Goal: Information Seeking & Learning: Learn about a topic

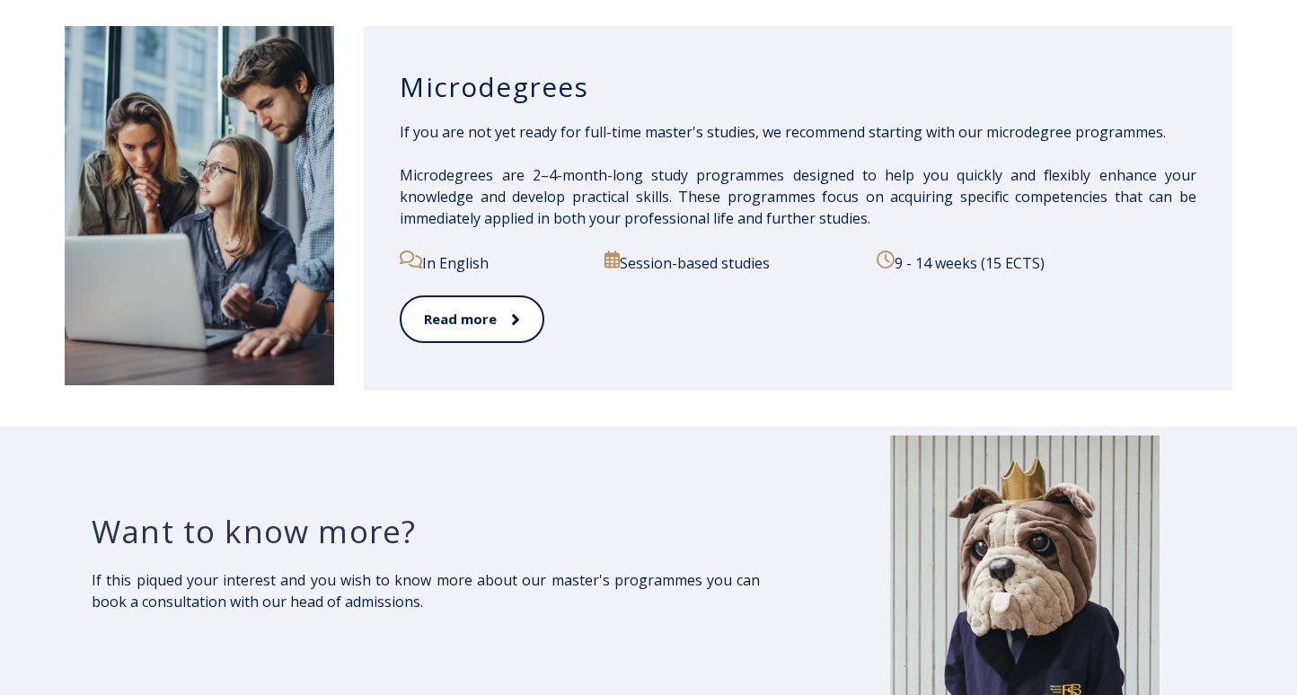
scroll to position [2886, 0]
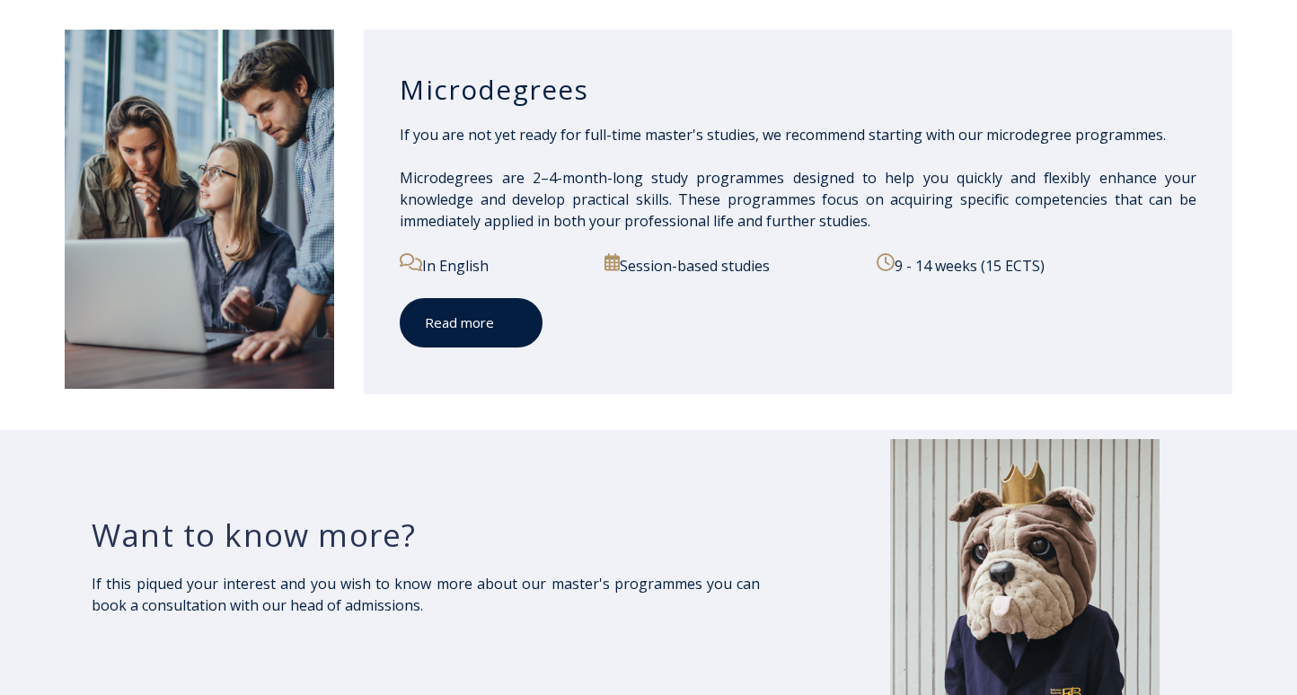
click at [494, 327] on span at bounding box center [505, 323] width 23 height 18
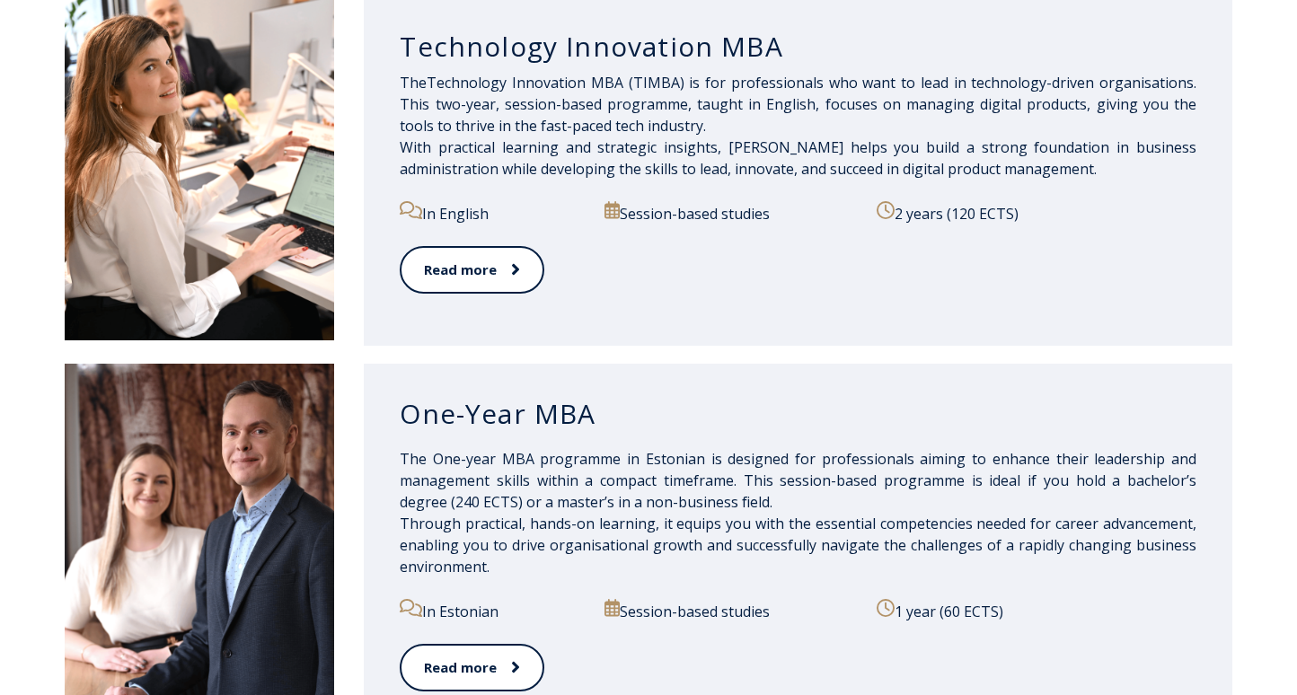
scroll to position [1401, 0]
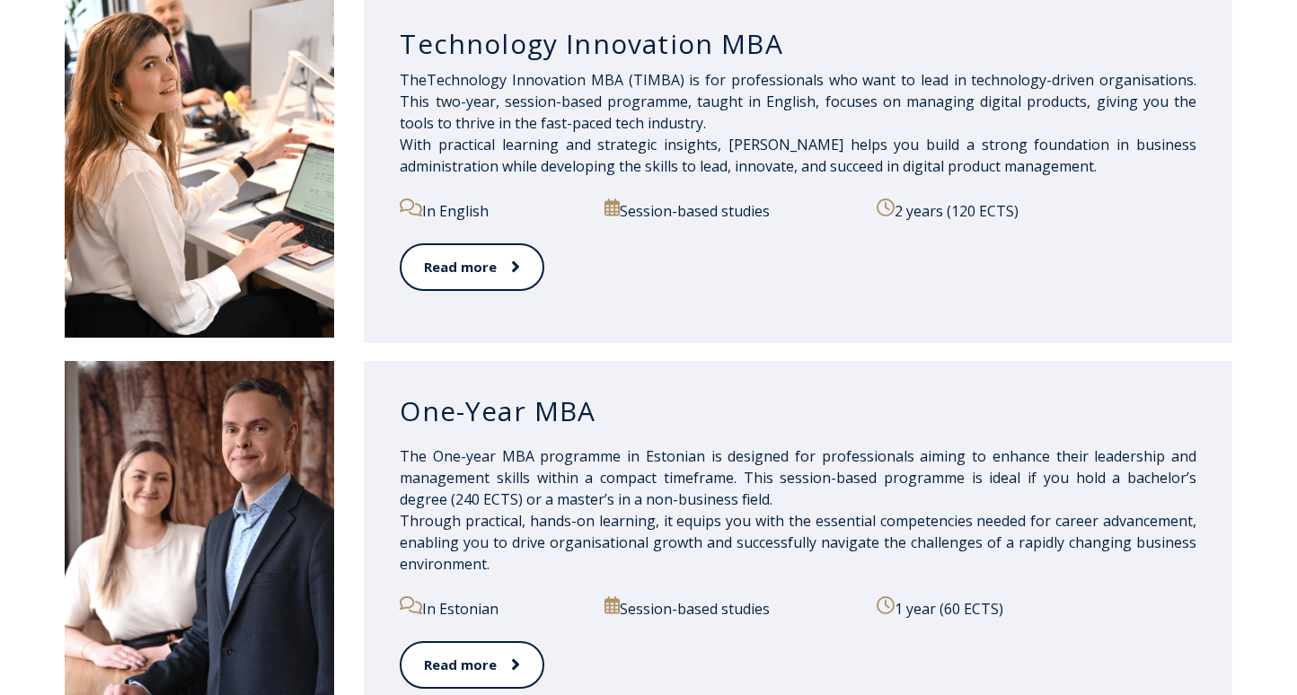
click at [526, 460] on p "The One-year MBA programme in Estonian is designed for professionals aiming to …" at bounding box center [798, 510] width 797 height 129
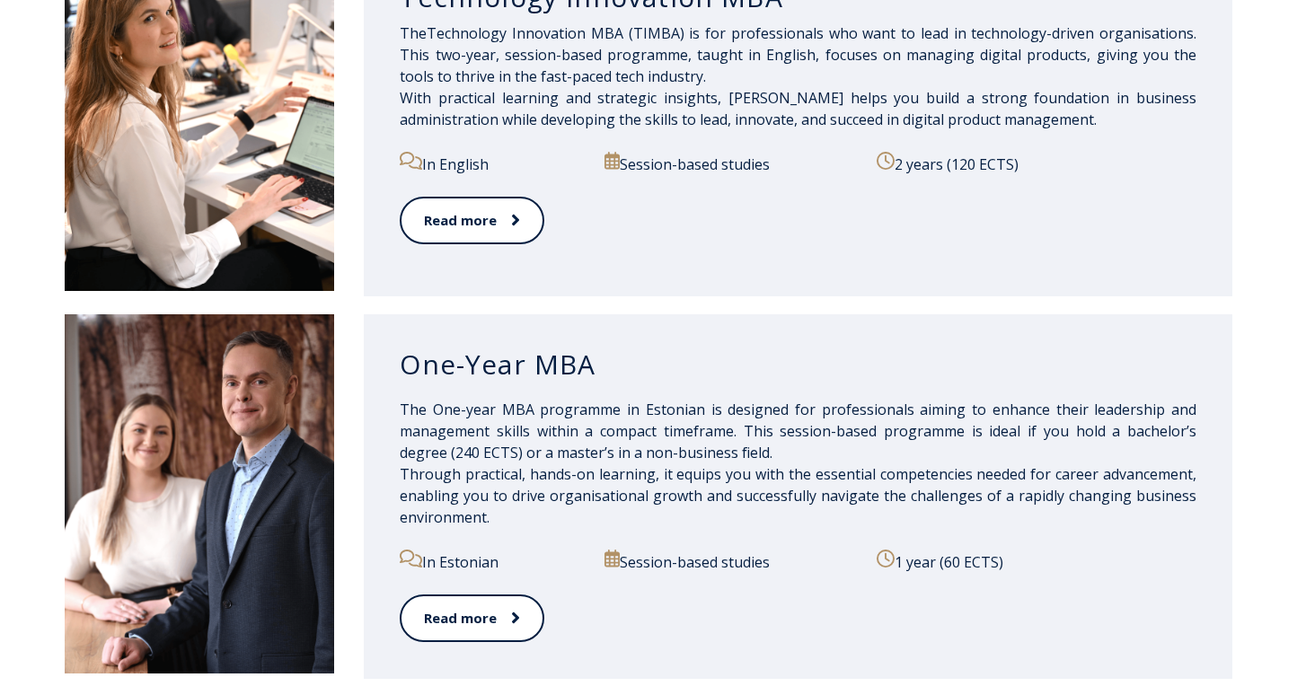
scroll to position [1457, 0]
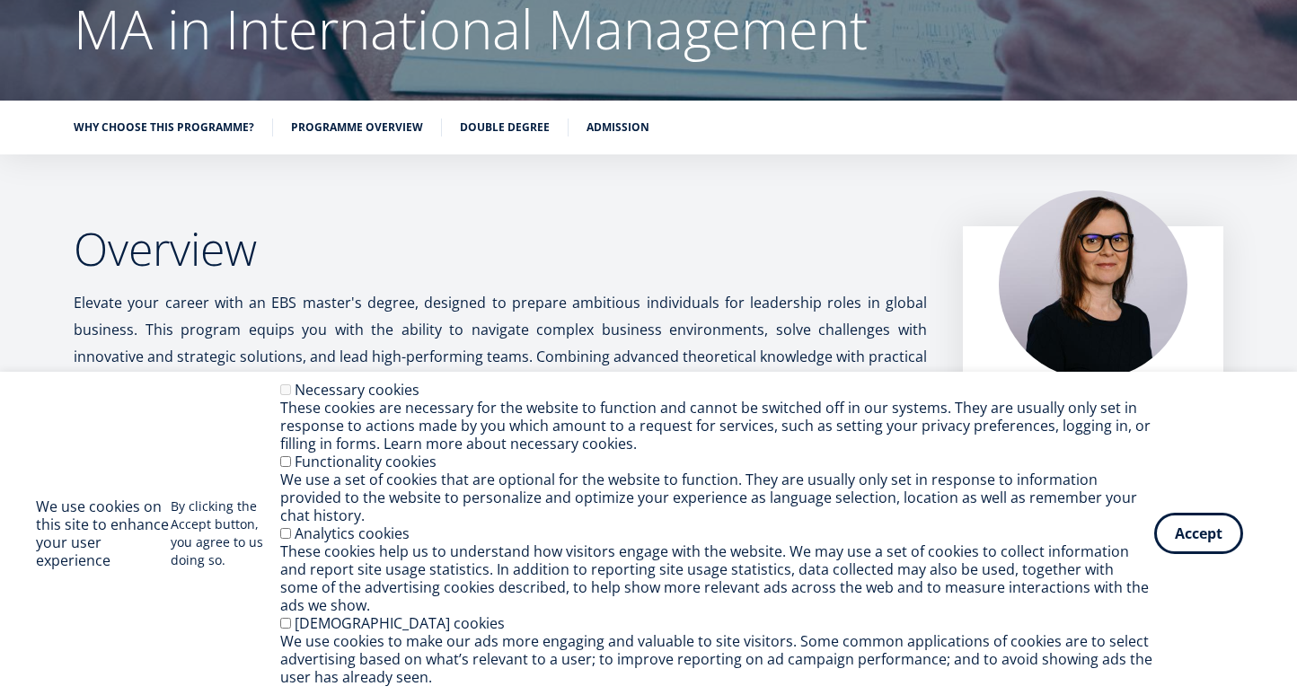
scroll to position [190, 0]
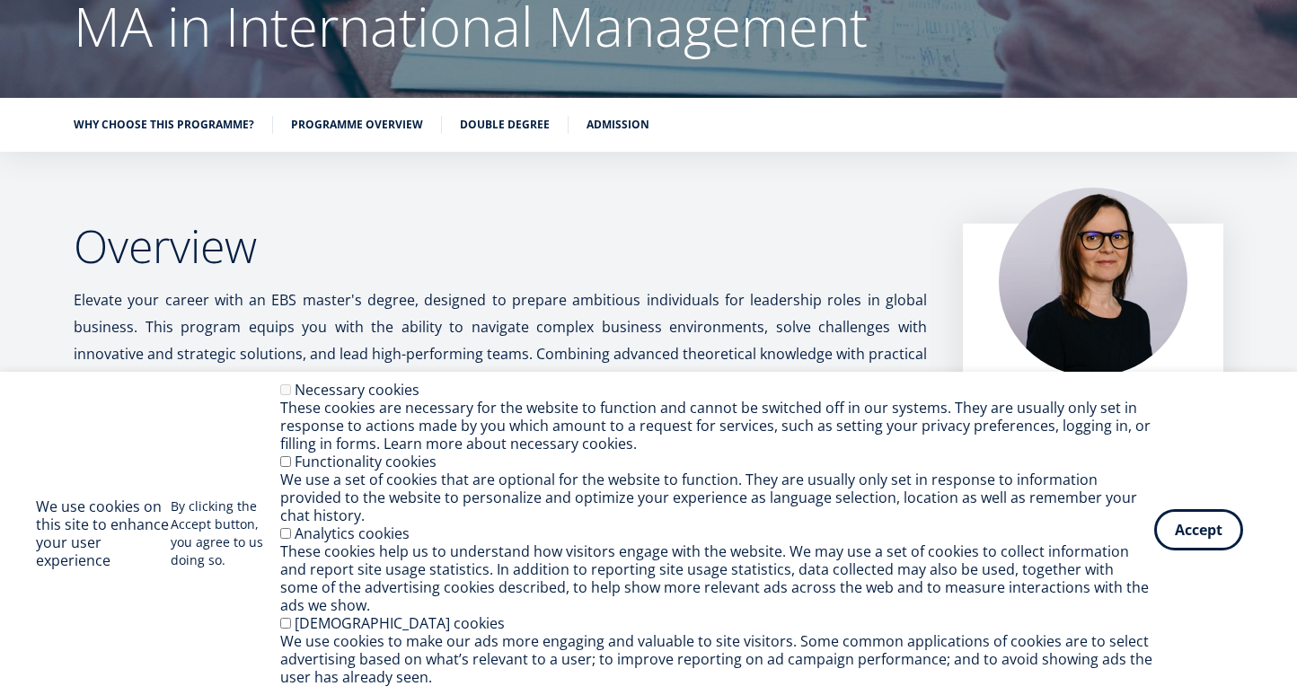
click at [1178, 551] on button "Accept" at bounding box center [1198, 529] width 89 height 41
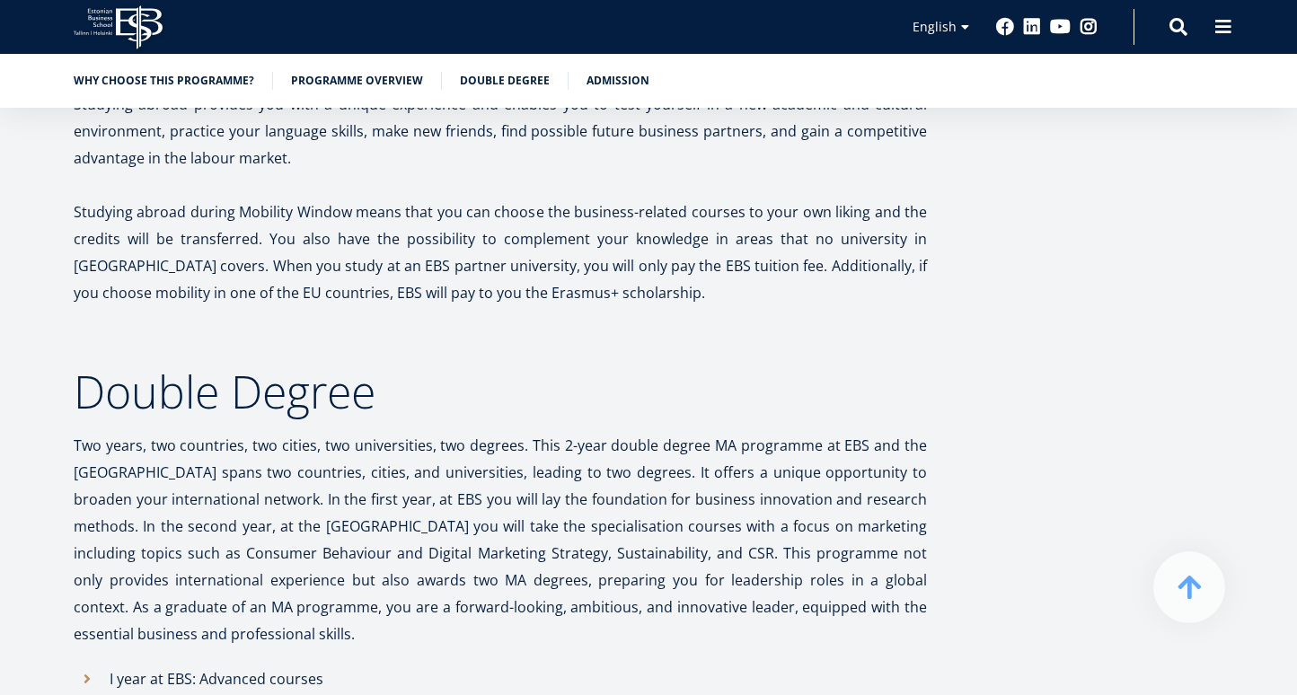
scroll to position [4142, 0]
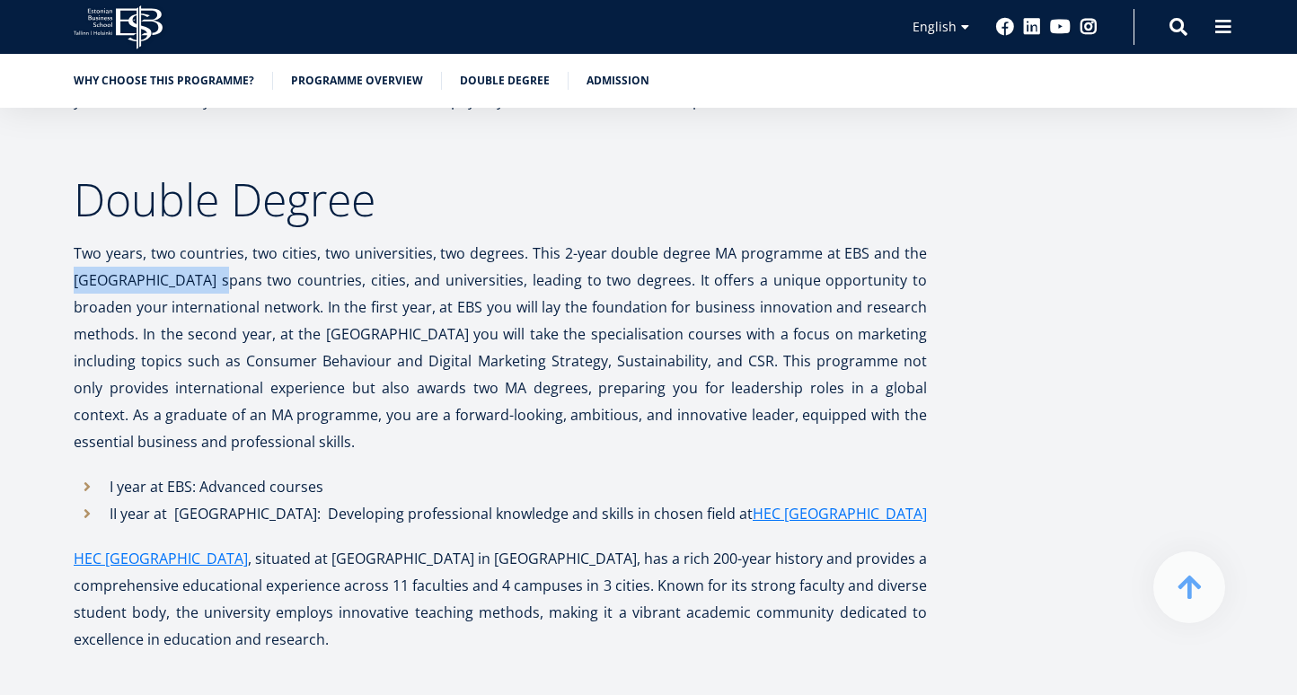
drag, startPoint x: 204, startPoint y: 231, endPoint x: 29, endPoint y: 225, distance: 175.3
copy p "[GEOGRAPHIC_DATA]"
click at [753, 500] on link "HEC [GEOGRAPHIC_DATA]" at bounding box center [840, 513] width 174 height 27
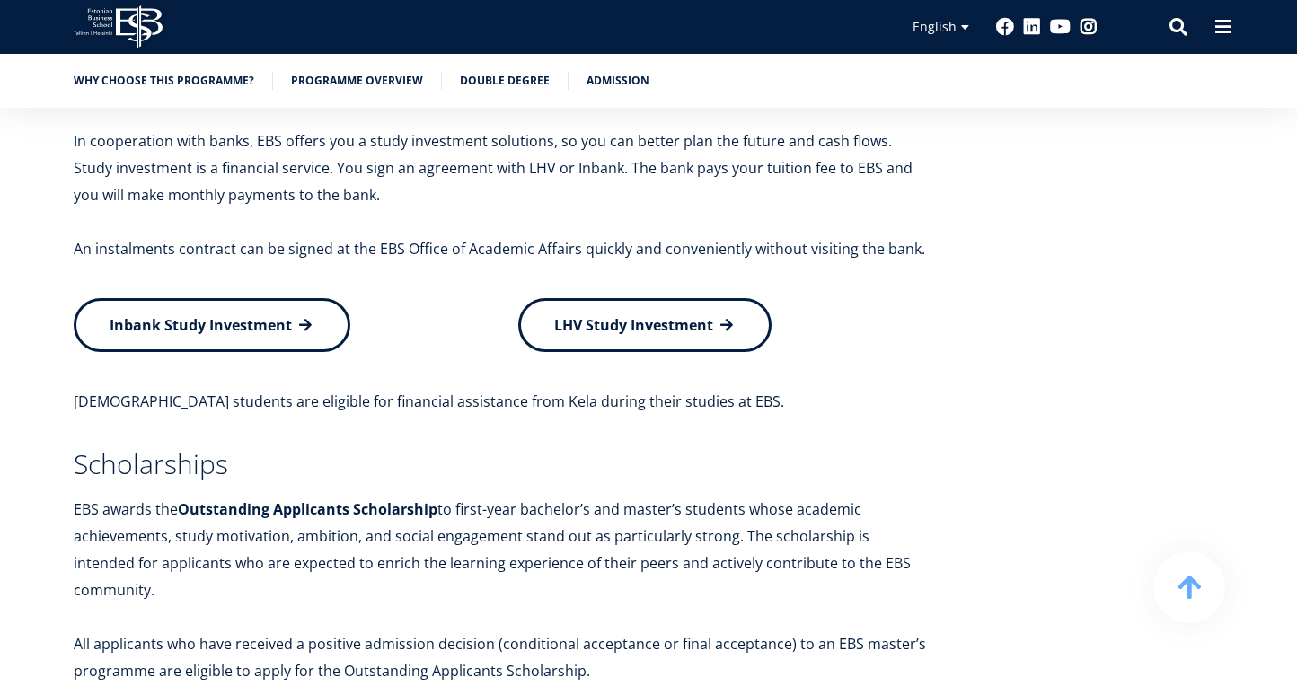
scroll to position [7503, 0]
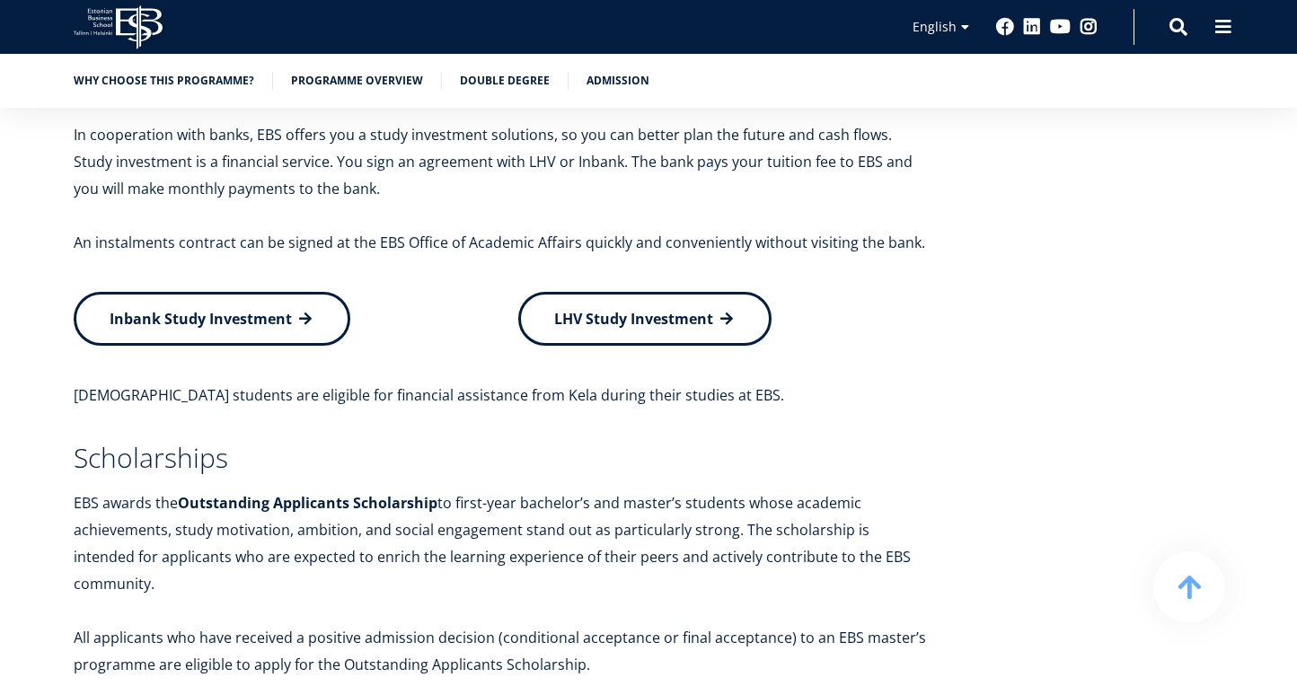
click at [341, 445] on h3 "Scholarships" at bounding box center [500, 458] width 853 height 27
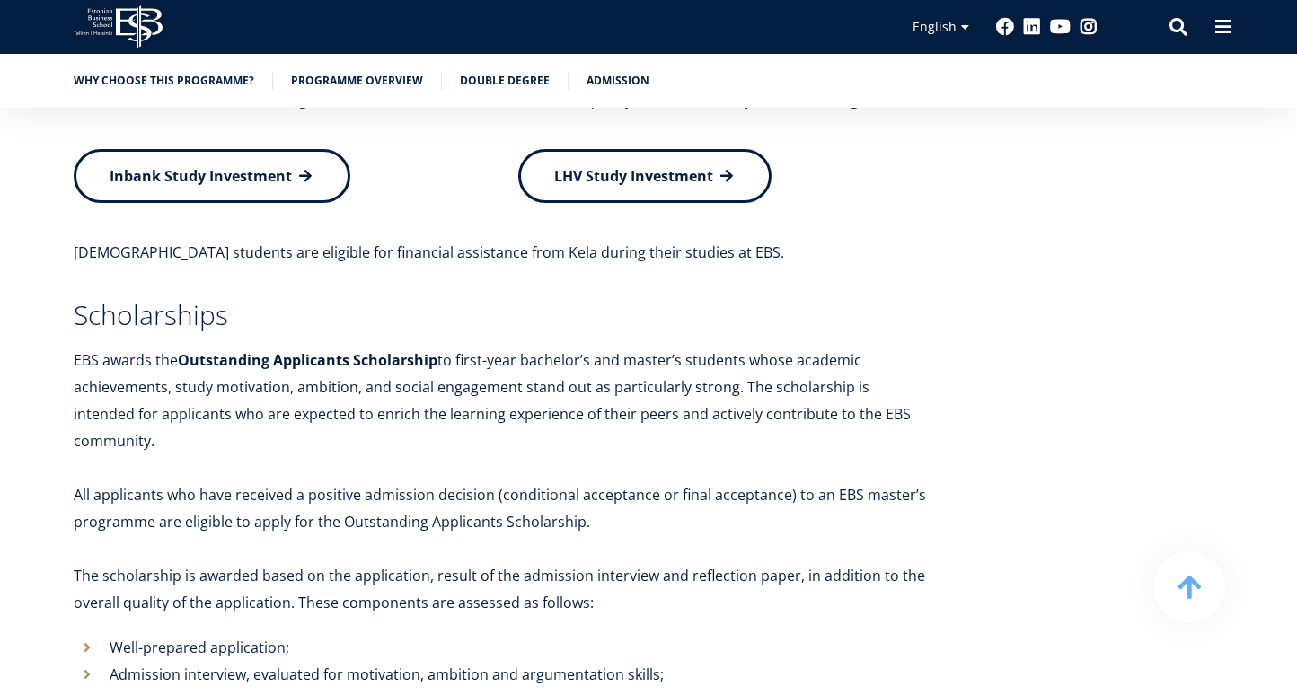
scroll to position [7649, 0]
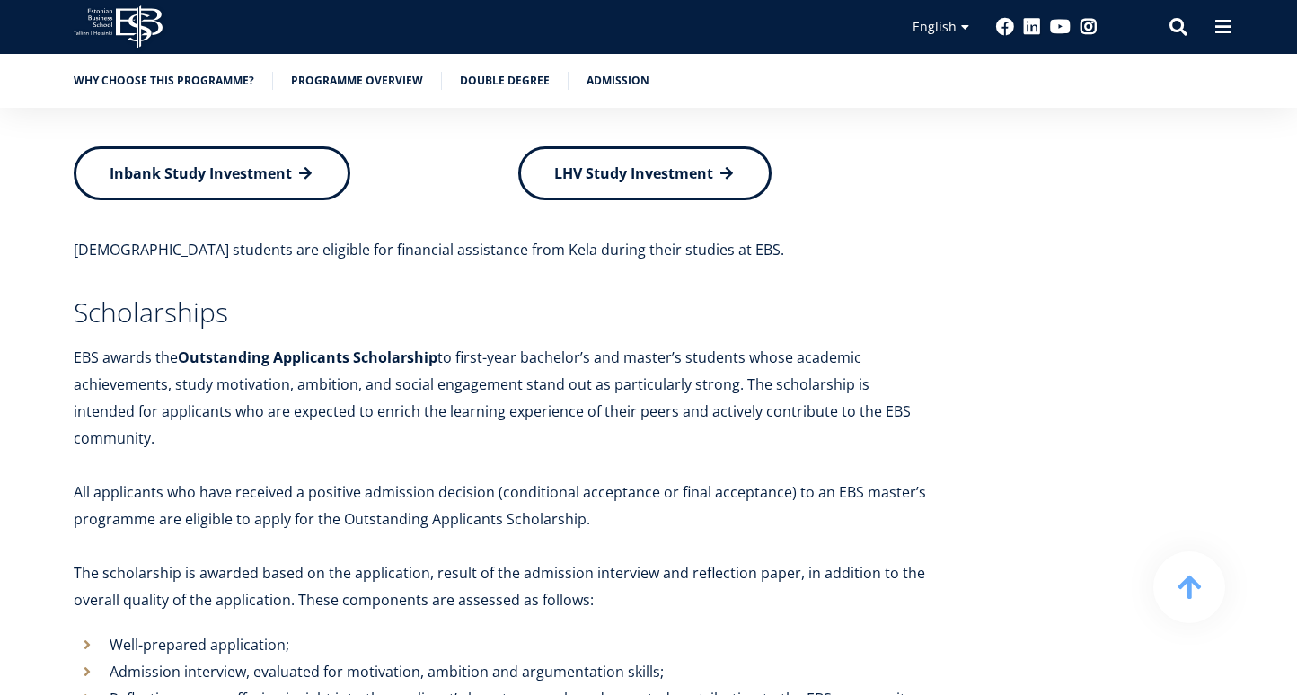
click at [341, 452] on p at bounding box center [500, 465] width 853 height 27
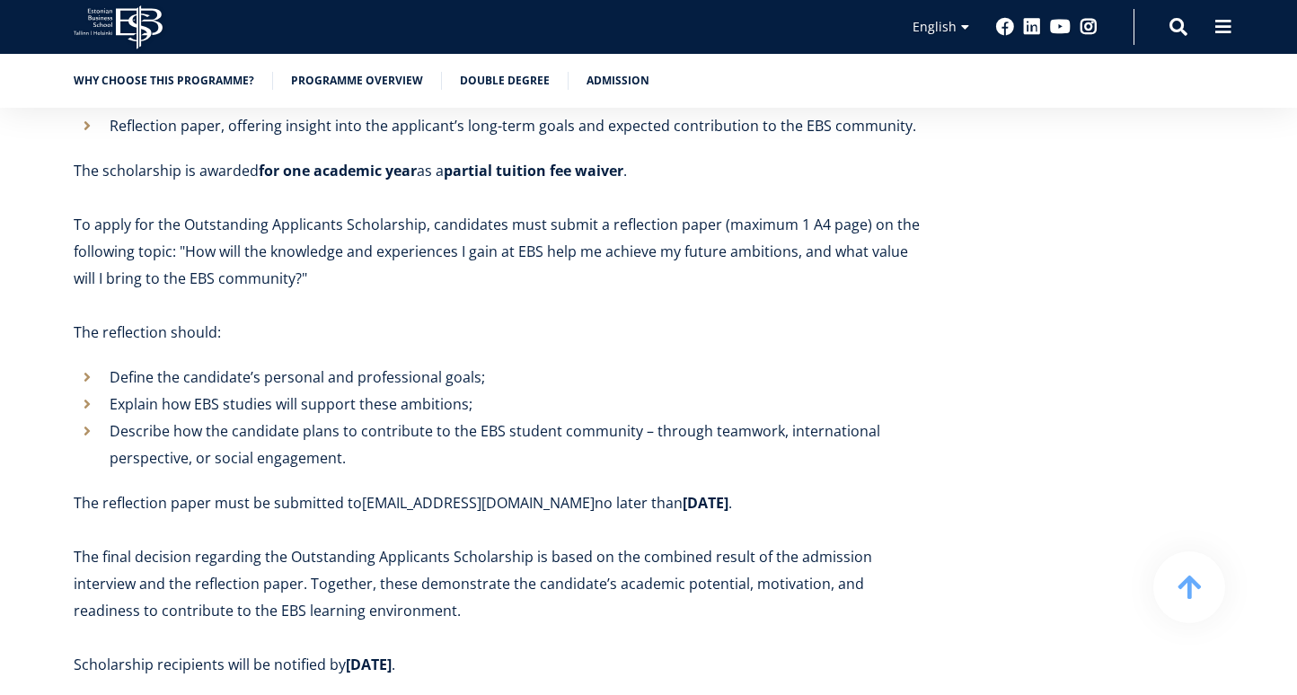
scroll to position [8227, 0]
